Goal: Task Accomplishment & Management: Complete application form

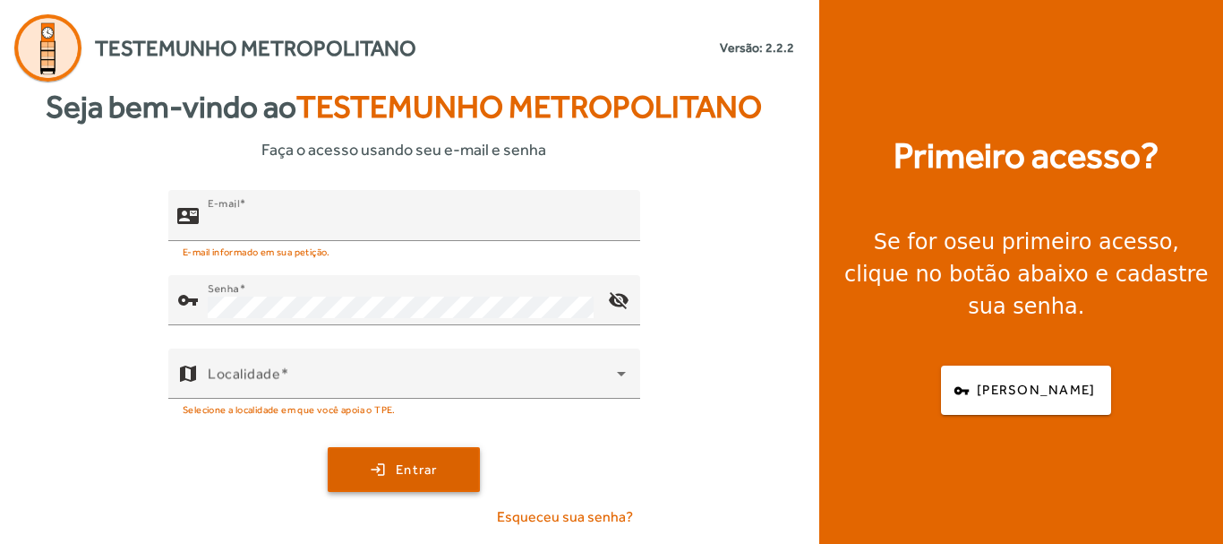
type input "**********"
click at [426, 461] on span "Entrar" at bounding box center [417, 469] width 42 height 21
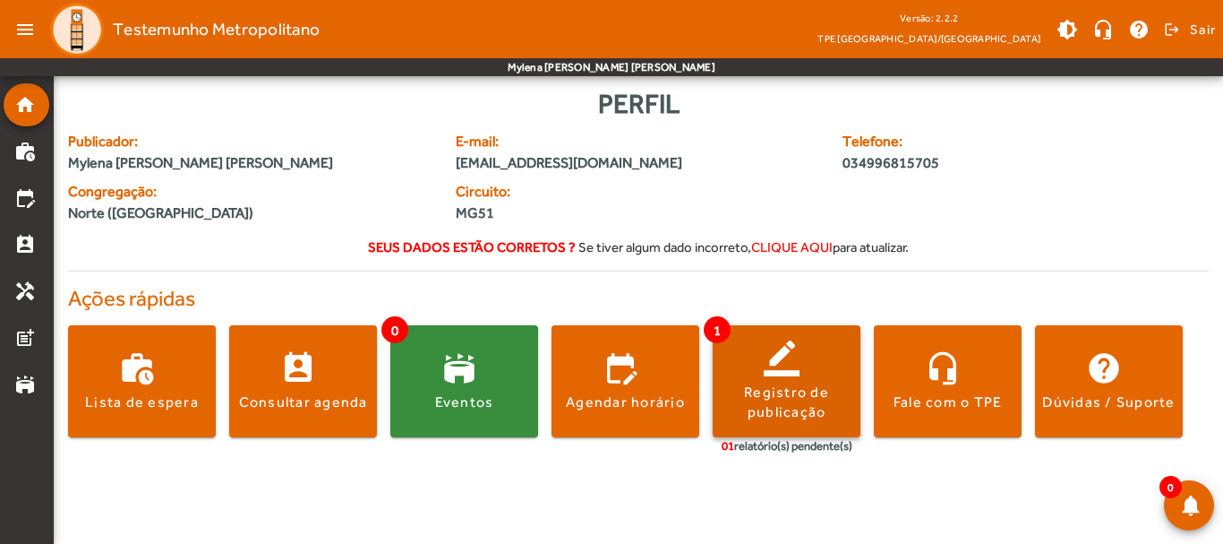
click at [780, 409] on div "Registro de publicação" at bounding box center [787, 402] width 148 height 40
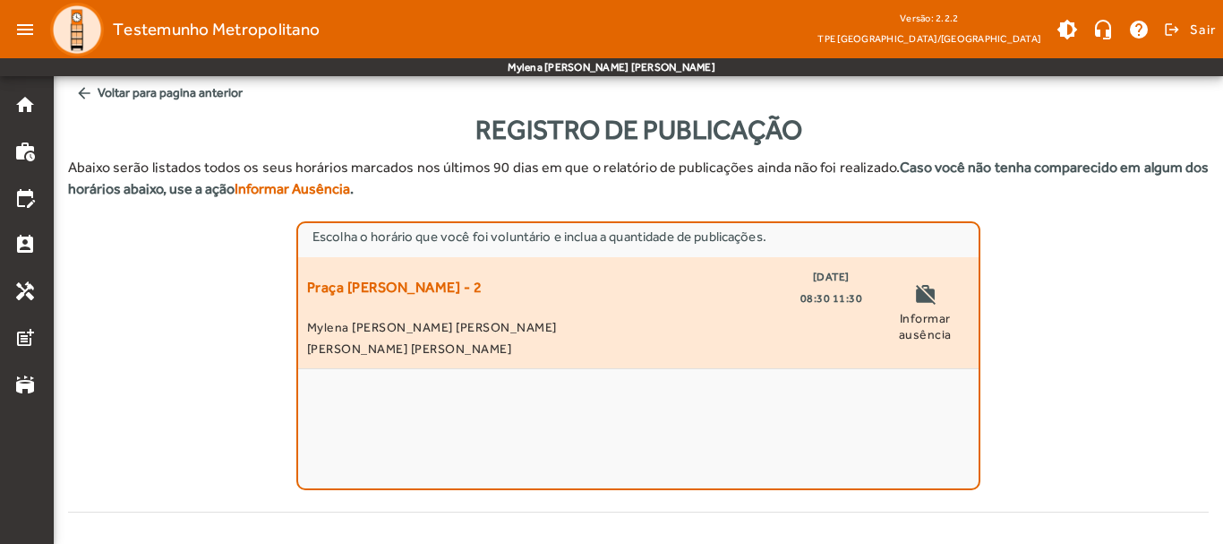
click at [691, 294] on div "Praça [PERSON_NAME] - 2 [DATE] 08:30 11:30" at bounding box center [584, 287] width 555 height 43
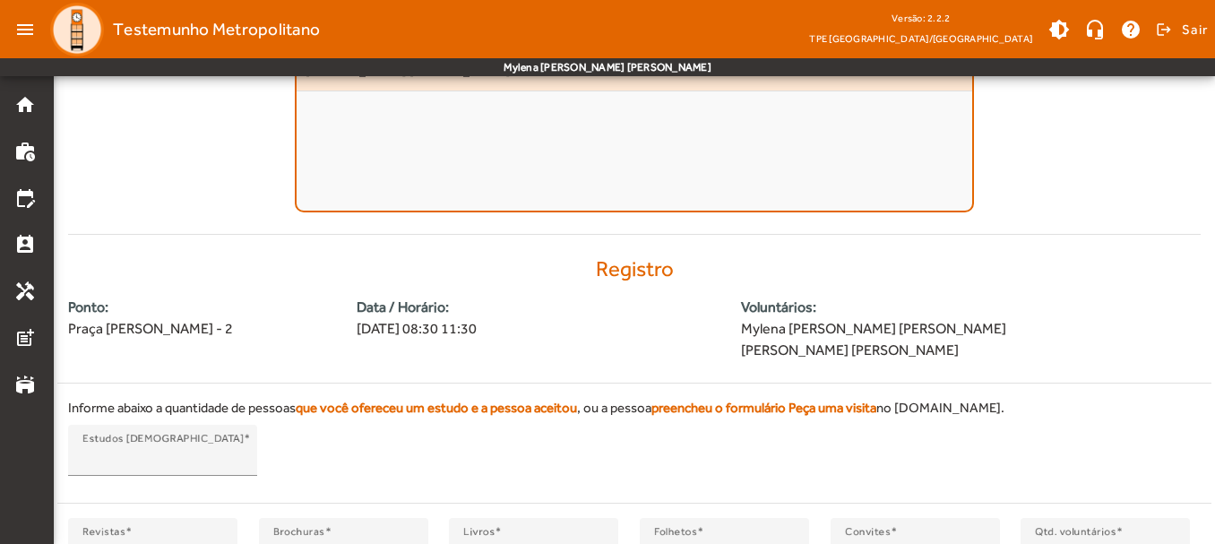
scroll to position [423, 0]
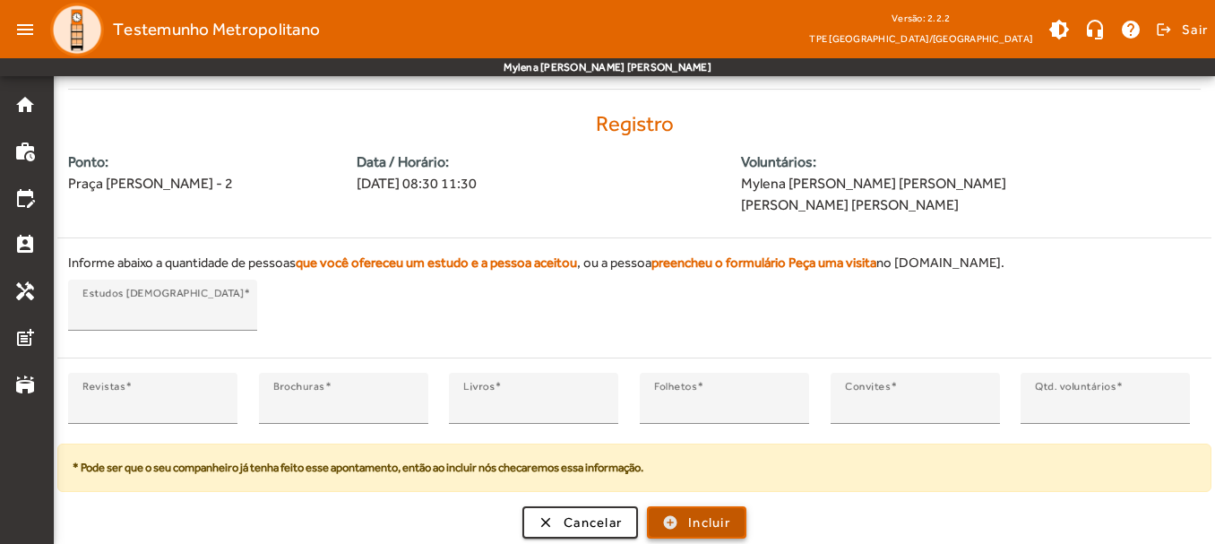
click at [716, 528] on span "Incluir" at bounding box center [709, 522] width 42 height 21
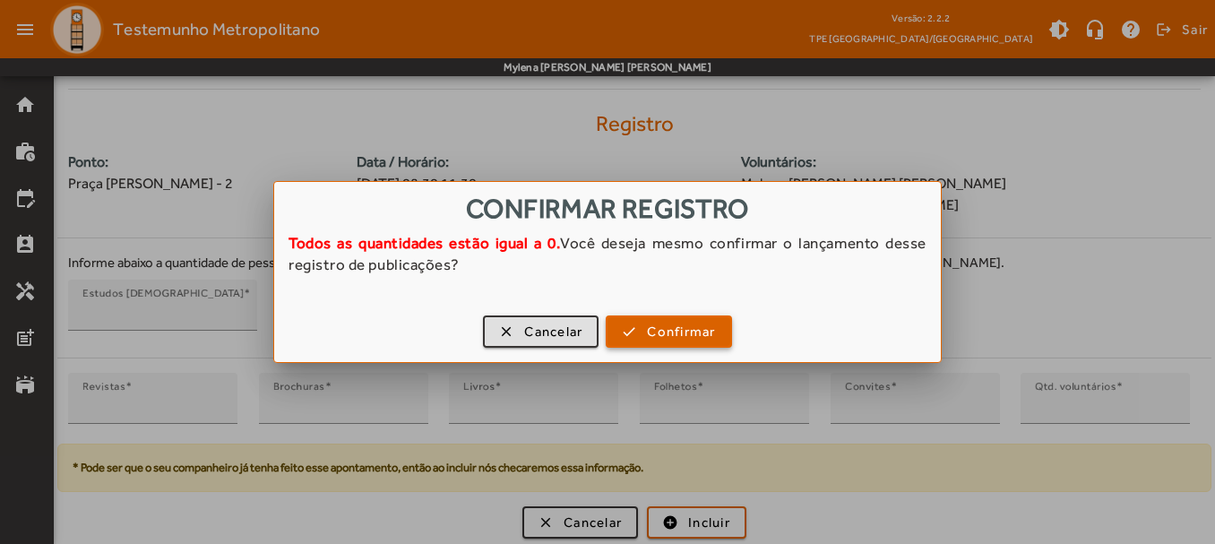
click at [655, 342] on span "button" at bounding box center [668, 331] width 122 height 43
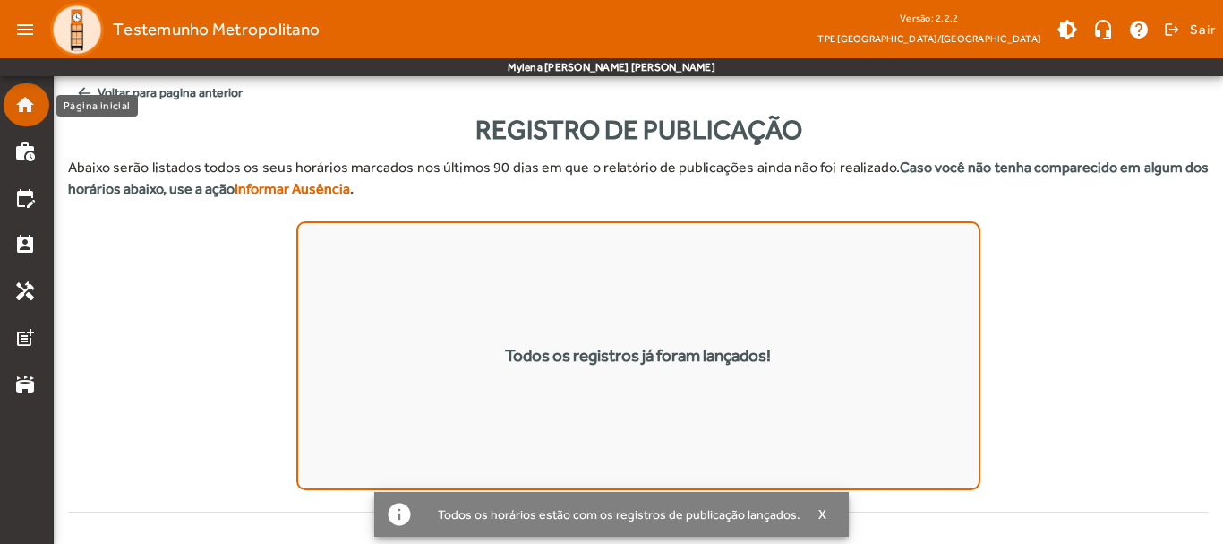
click at [30, 105] on mat-icon "home" at bounding box center [24, 104] width 21 height 21
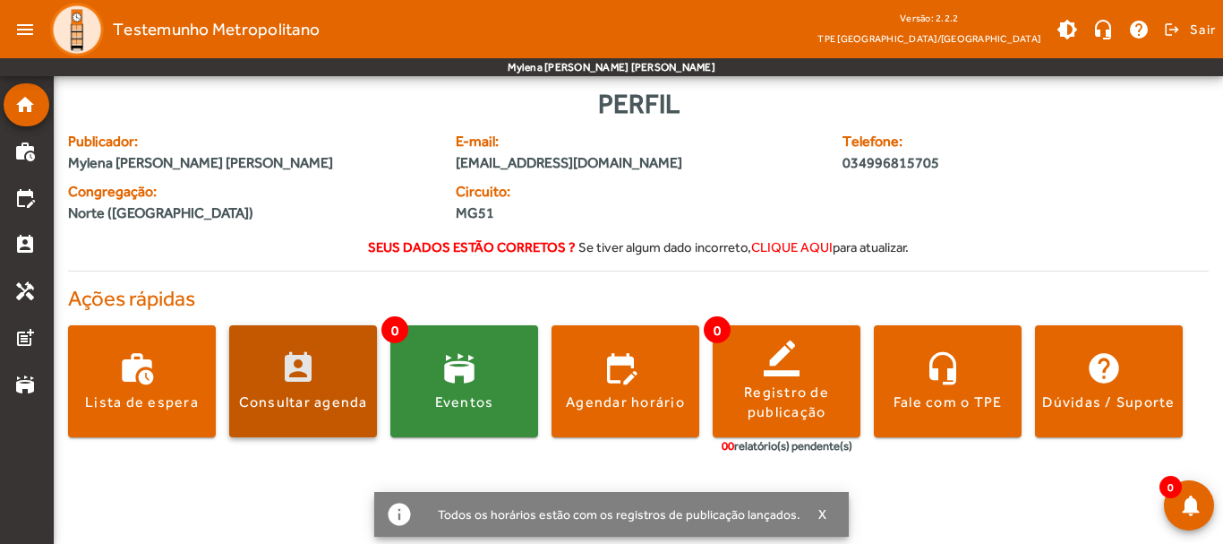
click at [323, 346] on span at bounding box center [303, 381] width 148 height 112
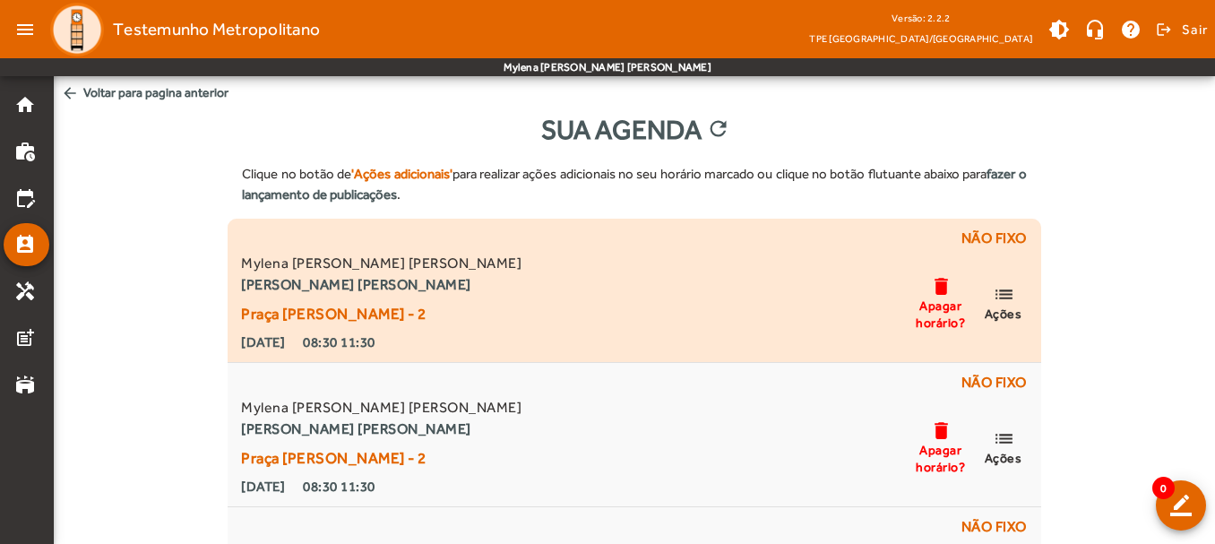
click at [1017, 296] on span "list Ações" at bounding box center [1003, 302] width 54 height 39
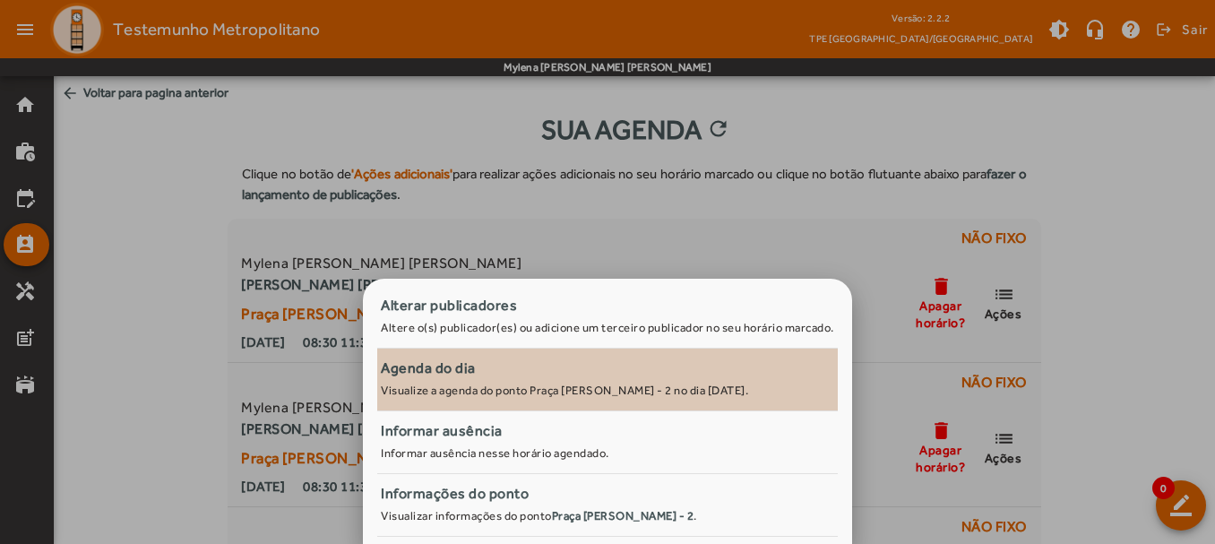
click at [536, 377] on div "Agenda do dia" at bounding box center [607, 367] width 453 height 21
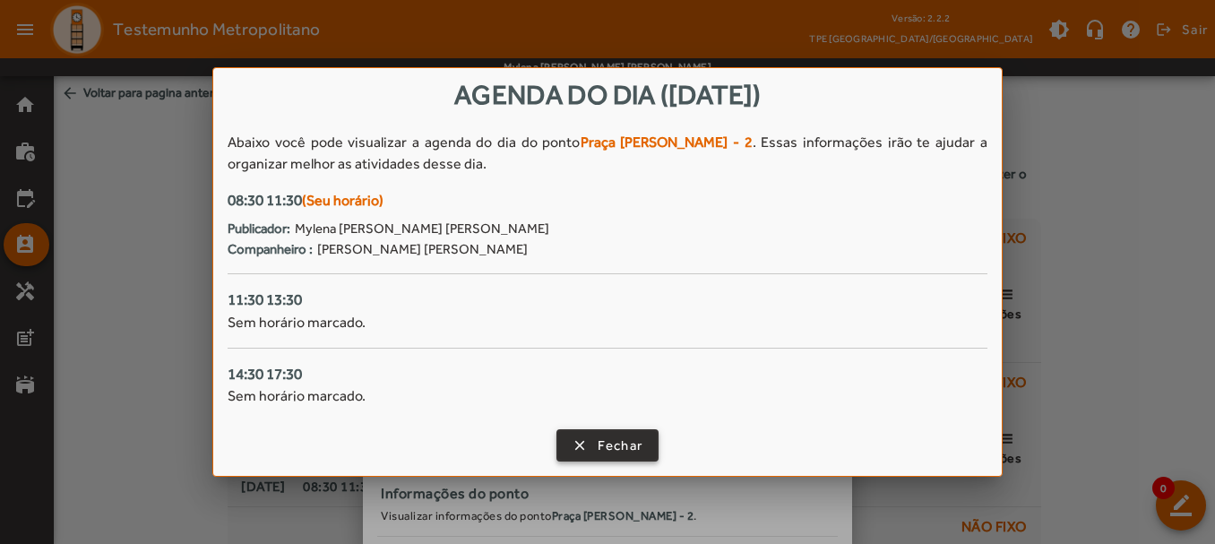
click at [599, 436] on span "Fechar" at bounding box center [620, 445] width 46 height 21
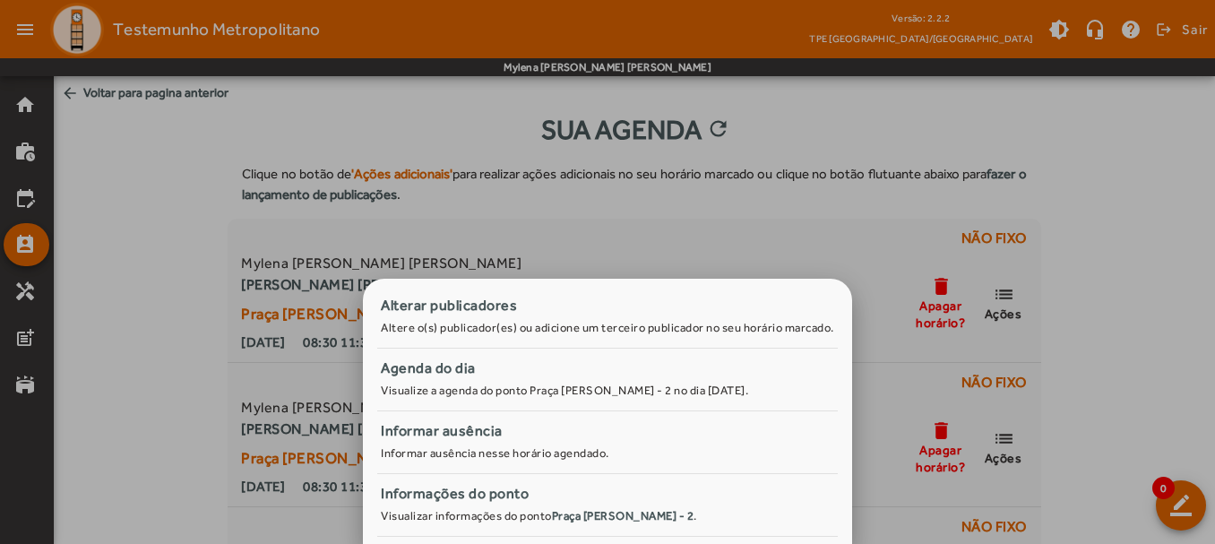
click at [550, 150] on div at bounding box center [607, 272] width 1215 height 544
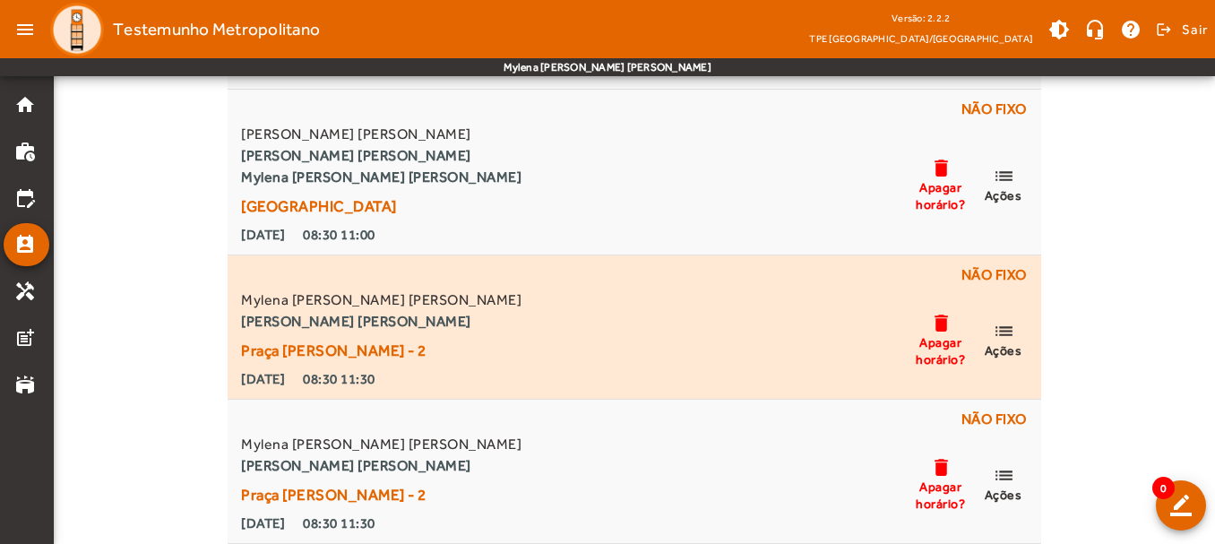
scroll to position [448, 0]
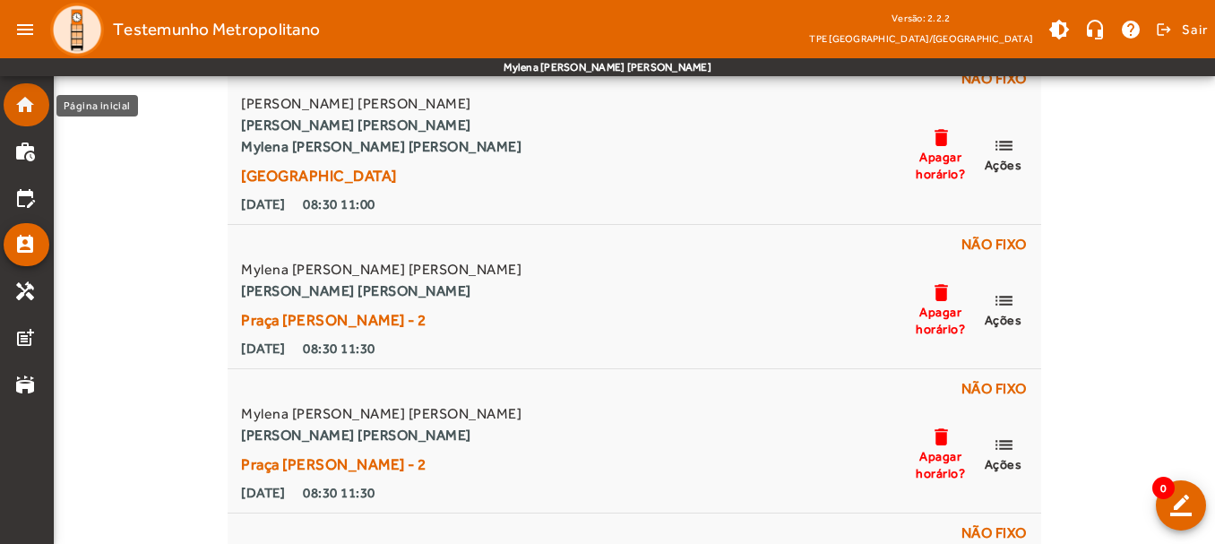
click at [25, 108] on mat-icon "home" at bounding box center [24, 104] width 21 height 21
